Goal: Task Accomplishment & Management: Manage account settings

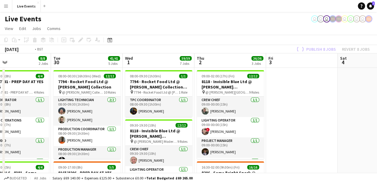
scroll to position [0, 171]
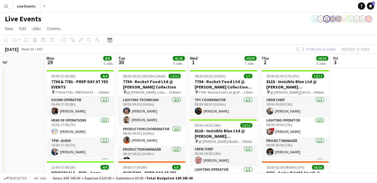
drag, startPoint x: 310, startPoint y: 132, endPoint x: 371, endPoint y: 127, distance: 61.3
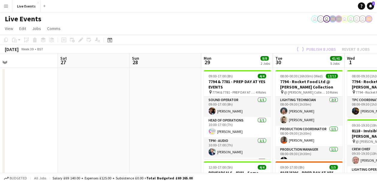
drag, startPoint x: 34, startPoint y: 106, endPoint x: 266, endPoint y: 122, distance: 232.7
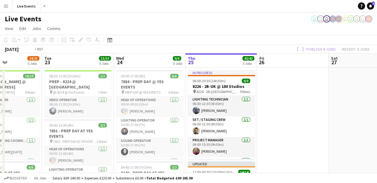
scroll to position [0, 130]
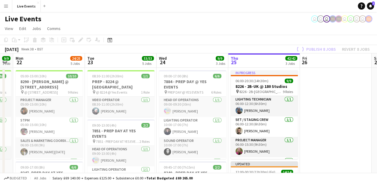
drag, startPoint x: 213, startPoint y: 129, endPoint x: 353, endPoint y: 123, distance: 139.5
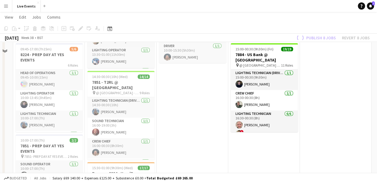
scroll to position [210, 0]
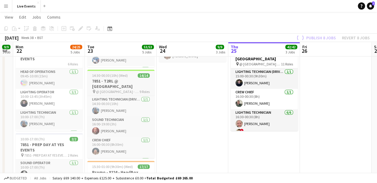
click at [121, 78] on h3 "7851 - T2RL @ [GEOGRAPHIC_DATA]" at bounding box center [120, 83] width 67 height 11
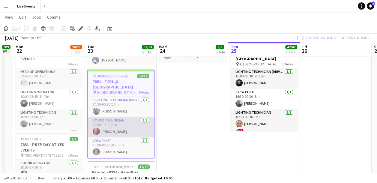
click at [120, 124] on app-card-role "Sound Technician [DATE] 16:00-19:00 (3h) [PERSON_NAME]" at bounding box center [121, 127] width 66 height 20
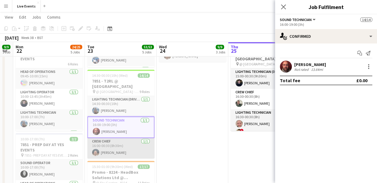
scroll to position [30, 0]
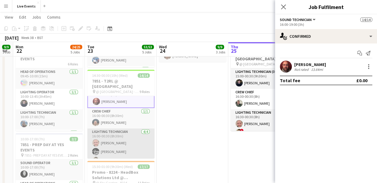
click at [124, 140] on app-card-role "Lighting Technician [DATE] 16:00-00:30 (8h30m) [PERSON_NAME] [PERSON_NAME] [PER…" at bounding box center [120, 151] width 67 height 46
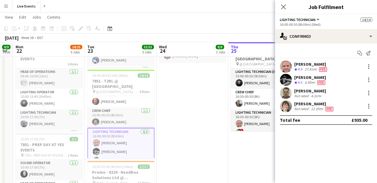
scroll to position [59, 0]
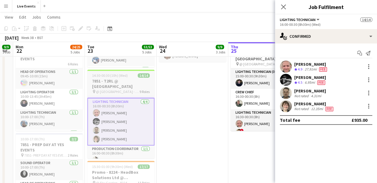
click at [101, 78] on h3 "7851 - T2RL @ [GEOGRAPHIC_DATA]" at bounding box center [120, 83] width 67 height 11
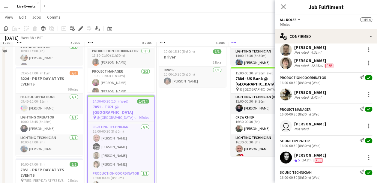
scroll to position [210, 0]
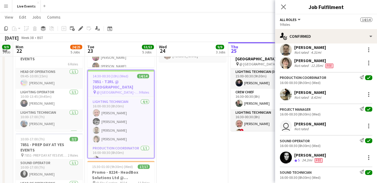
click at [287, 64] on app-user-avatar at bounding box center [285, 63] width 12 height 12
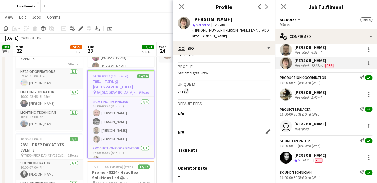
scroll to position [262, 0]
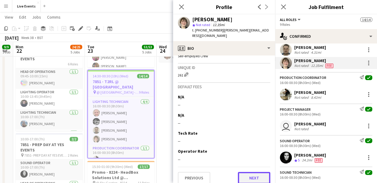
click at [248, 172] on button "Next" at bounding box center [254, 178] width 32 height 12
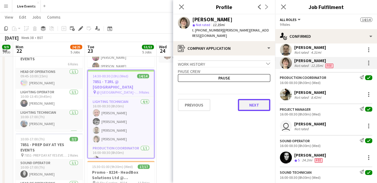
click at [253, 102] on button "Next" at bounding box center [254, 105] width 32 height 12
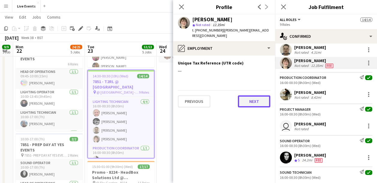
click at [253, 96] on button "Next" at bounding box center [254, 101] width 32 height 12
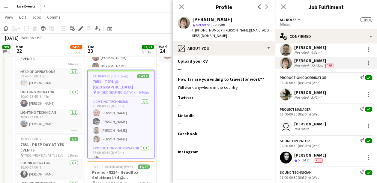
scroll to position [32, 0]
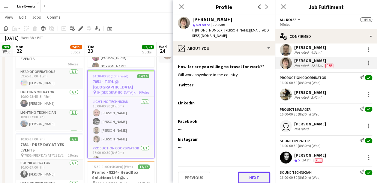
click at [247, 171] on button "Next" at bounding box center [254, 177] width 32 height 12
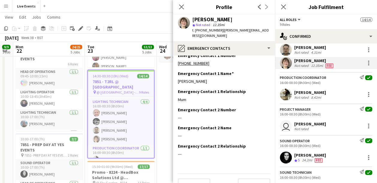
scroll to position [14, 0]
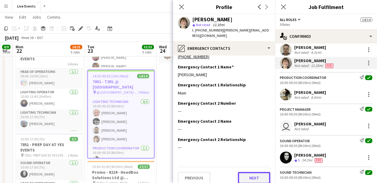
click at [242, 172] on button "Next" at bounding box center [254, 178] width 32 height 12
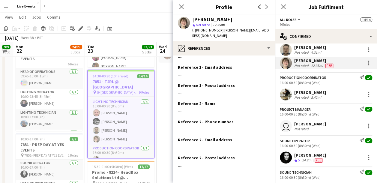
scroll to position [50, 0]
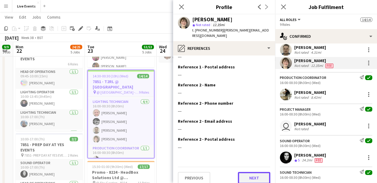
click at [241, 172] on button "Next" at bounding box center [254, 178] width 32 height 12
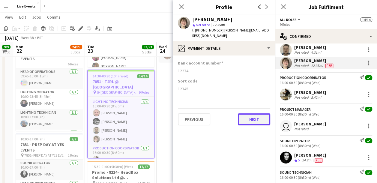
click at [247, 113] on button "Next" at bounding box center [254, 119] width 32 height 12
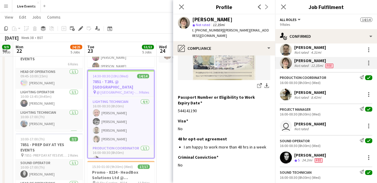
scroll to position [130, 0]
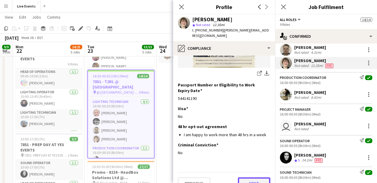
click at [246, 177] on button "Next" at bounding box center [254, 183] width 32 height 12
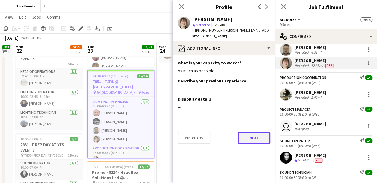
click at [258, 135] on button "Next" at bounding box center [254, 138] width 32 height 12
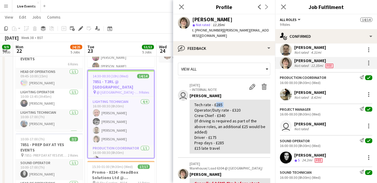
drag, startPoint x: 222, startPoint y: 99, endPoint x: 212, endPoint y: 99, distance: 9.3
click at [212, 102] on div "Tech rate - £285 Operator/Duty rate - £320 Crew Chief - £340 (If driving is req…" at bounding box center [229, 126] width 71 height 49
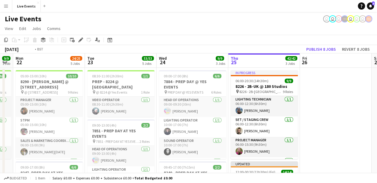
drag, startPoint x: 363, startPoint y: 96, endPoint x: 228, endPoint y: 103, distance: 135.0
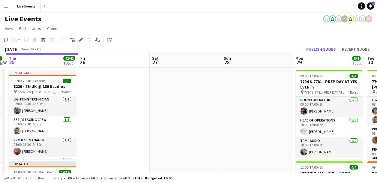
drag, startPoint x: 319, startPoint y: 99, endPoint x: 152, endPoint y: 93, distance: 167.6
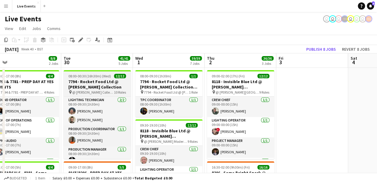
drag, startPoint x: 317, startPoint y: 93, endPoint x: 107, endPoint y: 90, distance: 209.4
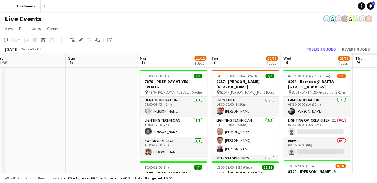
drag, startPoint x: 321, startPoint y: 104, endPoint x: 120, endPoint y: 93, distance: 200.7
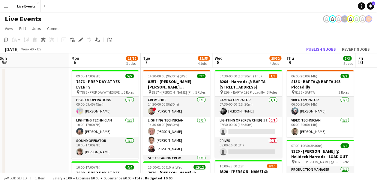
drag, startPoint x: 231, startPoint y: 108, endPoint x: 35, endPoint y: 101, distance: 196.1
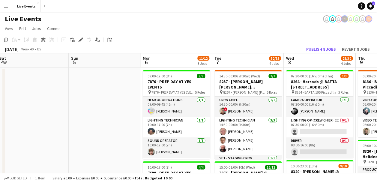
drag, startPoint x: 28, startPoint y: 105, endPoint x: 257, endPoint y: 104, distance: 229.2
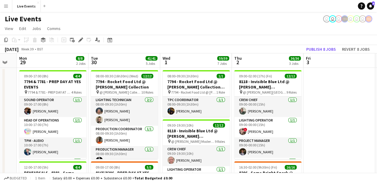
drag, startPoint x: 62, startPoint y: 107, endPoint x: 282, endPoint y: 104, distance: 220.2
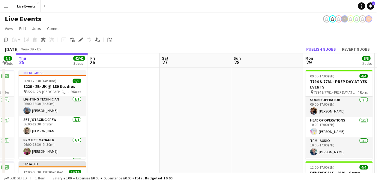
drag, startPoint x: 63, startPoint y: 105, endPoint x: 286, endPoint y: 105, distance: 223.5
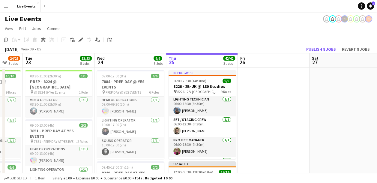
drag, startPoint x: 57, startPoint y: 100, endPoint x: 269, endPoint y: 99, distance: 212.1
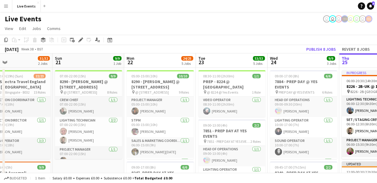
drag, startPoint x: 47, startPoint y: 94, endPoint x: 250, endPoint y: 102, distance: 203.3
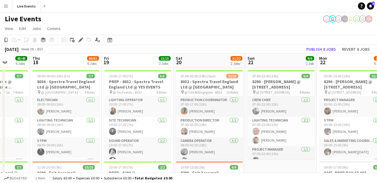
scroll to position [0, 122]
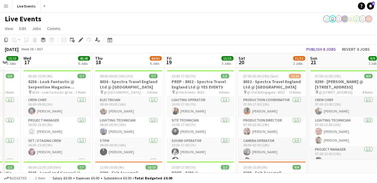
drag, startPoint x: 210, startPoint y: 108, endPoint x: 273, endPoint y: 108, distance: 62.6
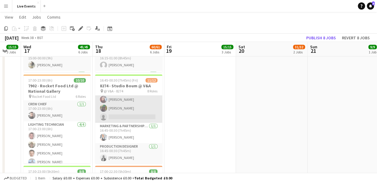
scroll to position [30, 0]
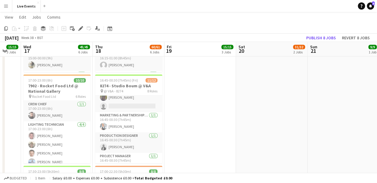
click at [179, 143] on app-date-cell "10:00-17:00 (7h) 5/5 PREP - 8032 - Spectra Travel England Ltd @ YES EVENTS pin …" at bounding box center [200, 1] width 72 height 587
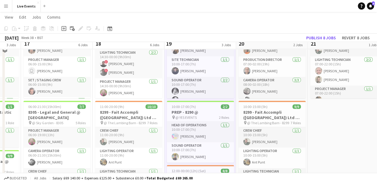
scroll to position [0, 0]
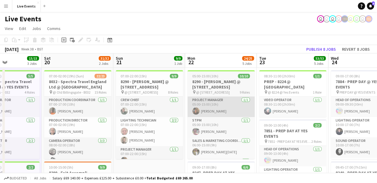
drag, startPoint x: 322, startPoint y: 84, endPoint x: 203, endPoint y: 100, distance: 120.3
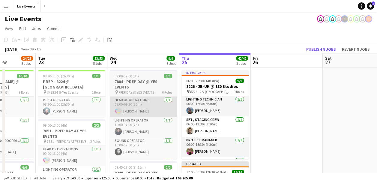
drag, startPoint x: 203, startPoint y: 100, endPoint x: 132, endPoint y: 102, distance: 70.7
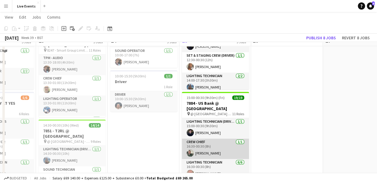
scroll to position [150, 0]
